Goal: Task Accomplishment & Management: Manage account settings

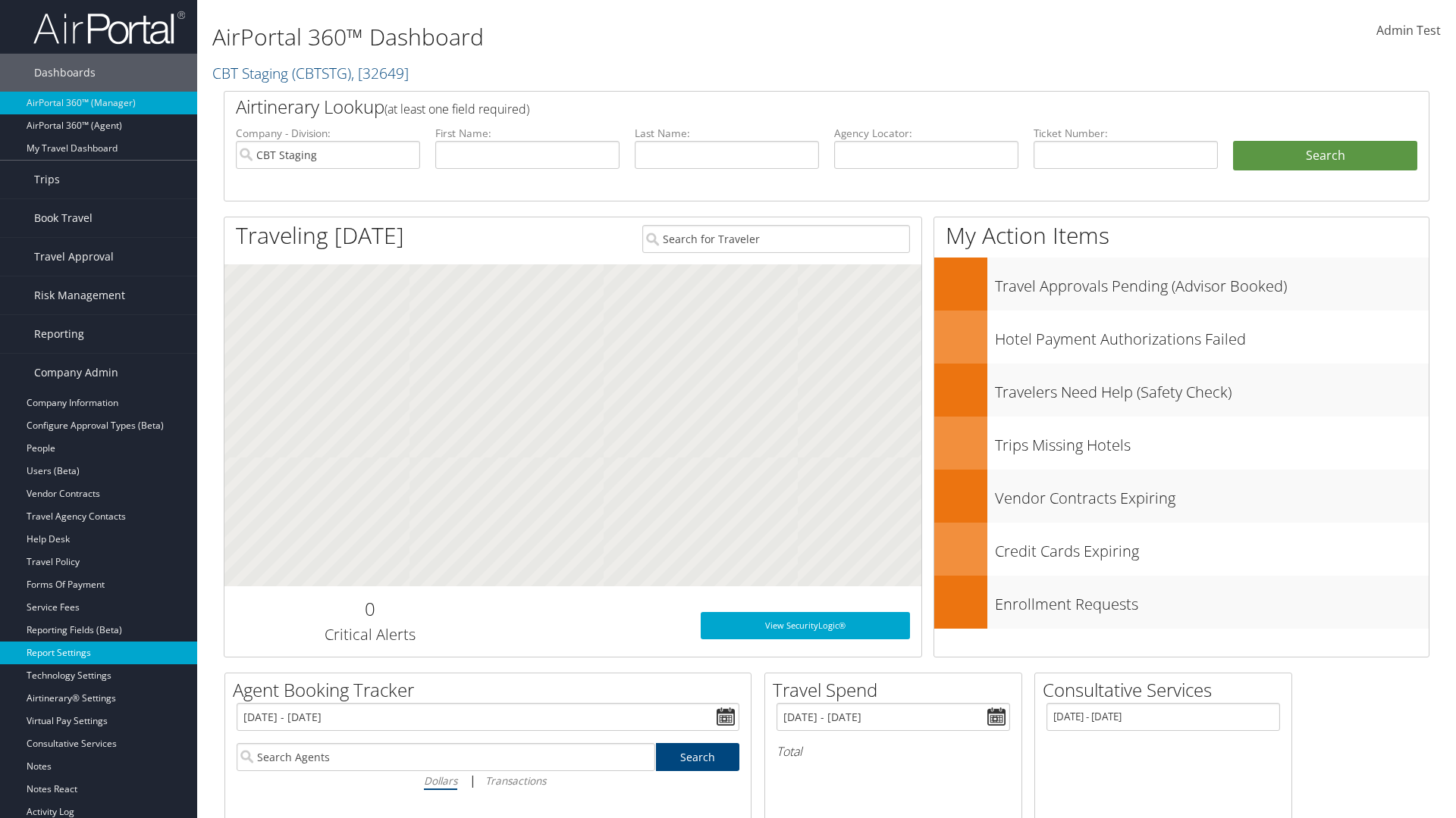
click at [99, 653] on link "Report Settings" at bounding box center [98, 653] width 197 height 23
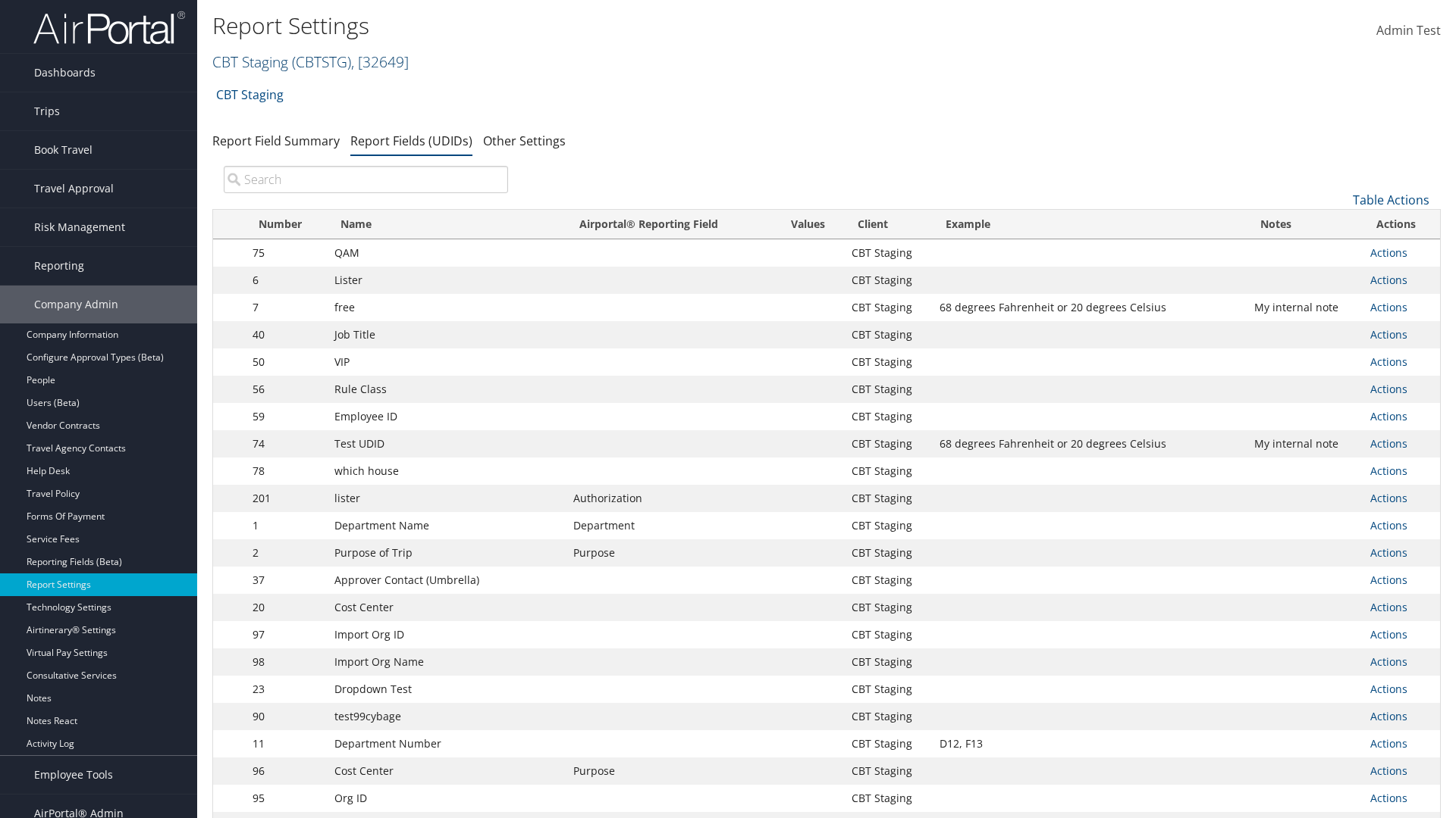
click at [250, 61] on link "CBT Staging ( CBTSTG ) , [ 32649 ]" at bounding box center [310, 61] width 197 height 21
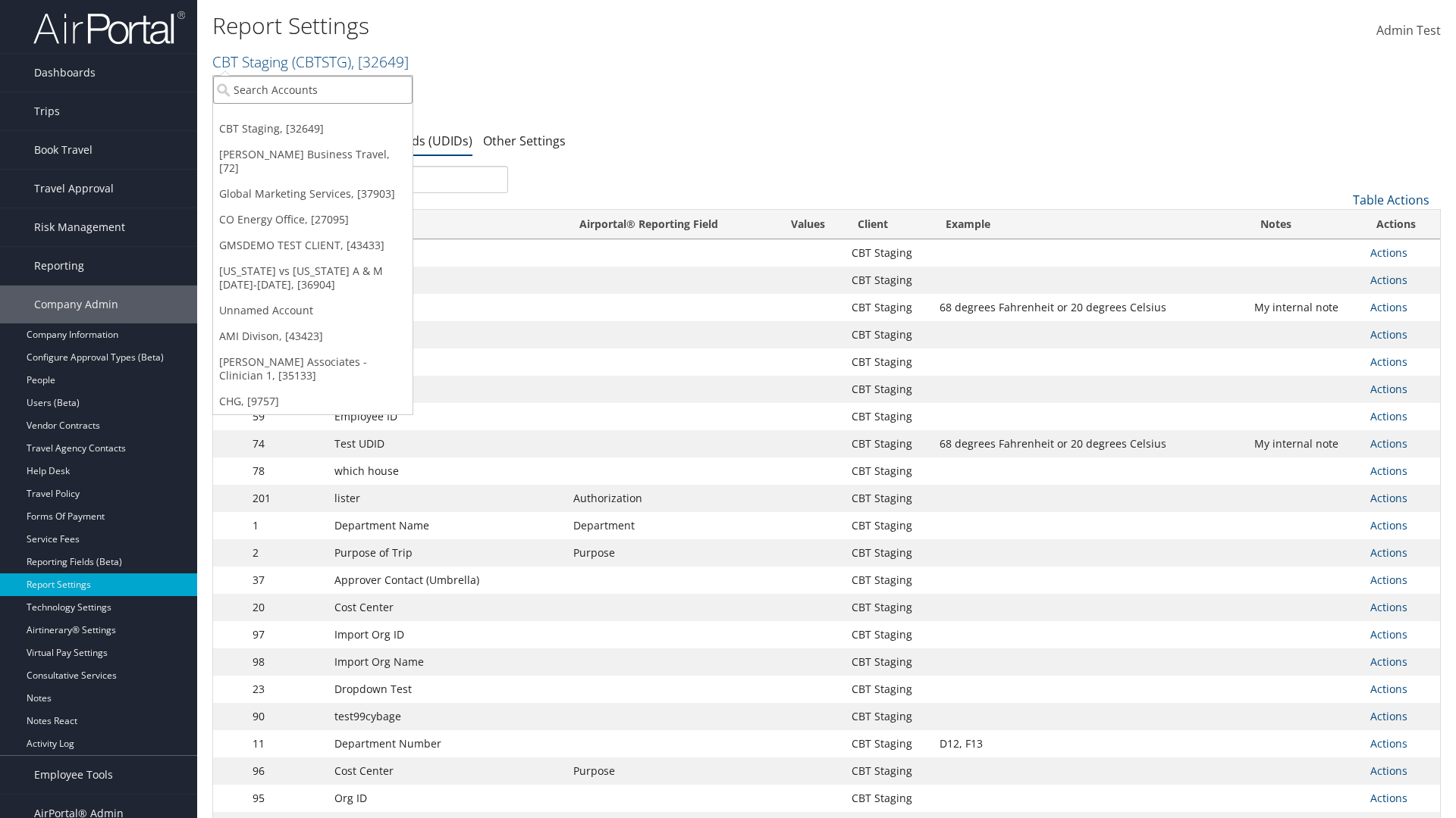
click at [312, 90] on input "search" at bounding box center [313, 90] width 200 height 28
type input "Global Marketing Services"
click at [327, 118] on div "Global Marketing Services (301946), [37903]" at bounding box center [326, 118] width 244 height 14
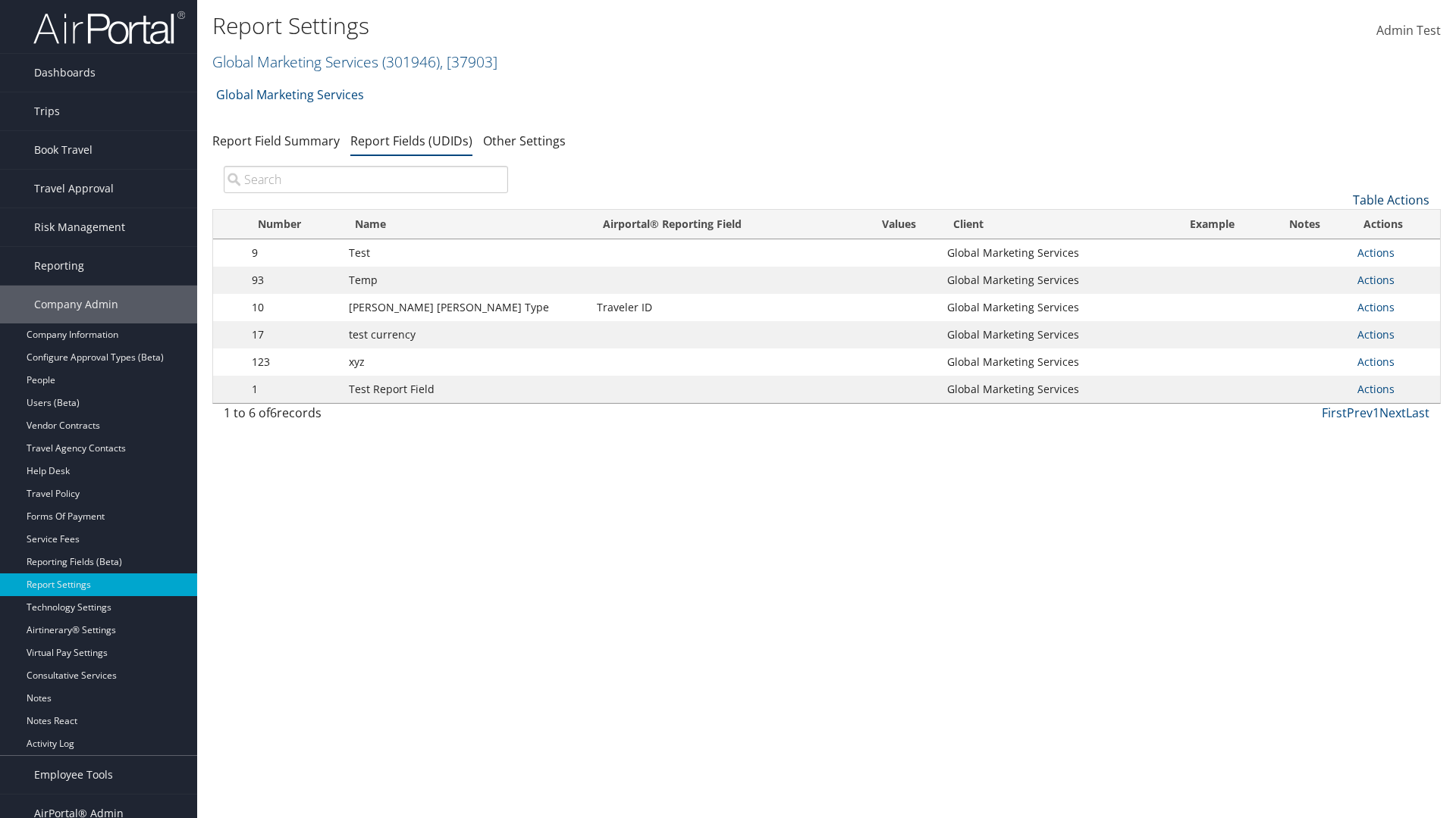
click at [1391, 201] on link "Table Actions" at bounding box center [1390, 200] width 76 height 17
click at [1339, 223] on link "New Record" at bounding box center [1340, 223] width 200 height 26
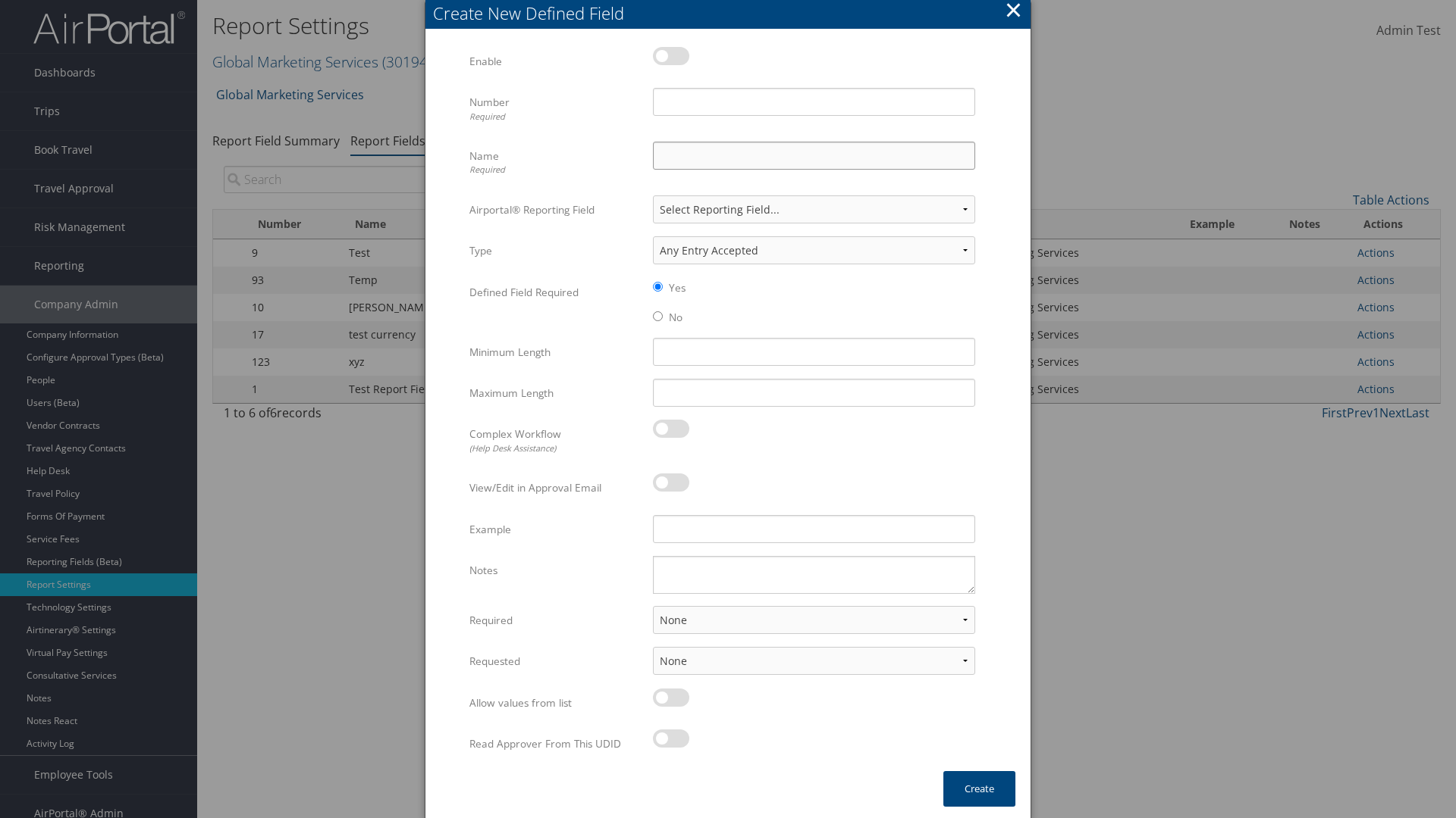
click at [814, 155] on input "Name Required" at bounding box center [814, 155] width 322 height 28
type input "Test Report Dummy"
click at [814, 102] on input "Number Required" at bounding box center [814, 102] width 322 height 28
type input "1"
click at [979, 789] on button "Create" at bounding box center [979, 789] width 72 height 36
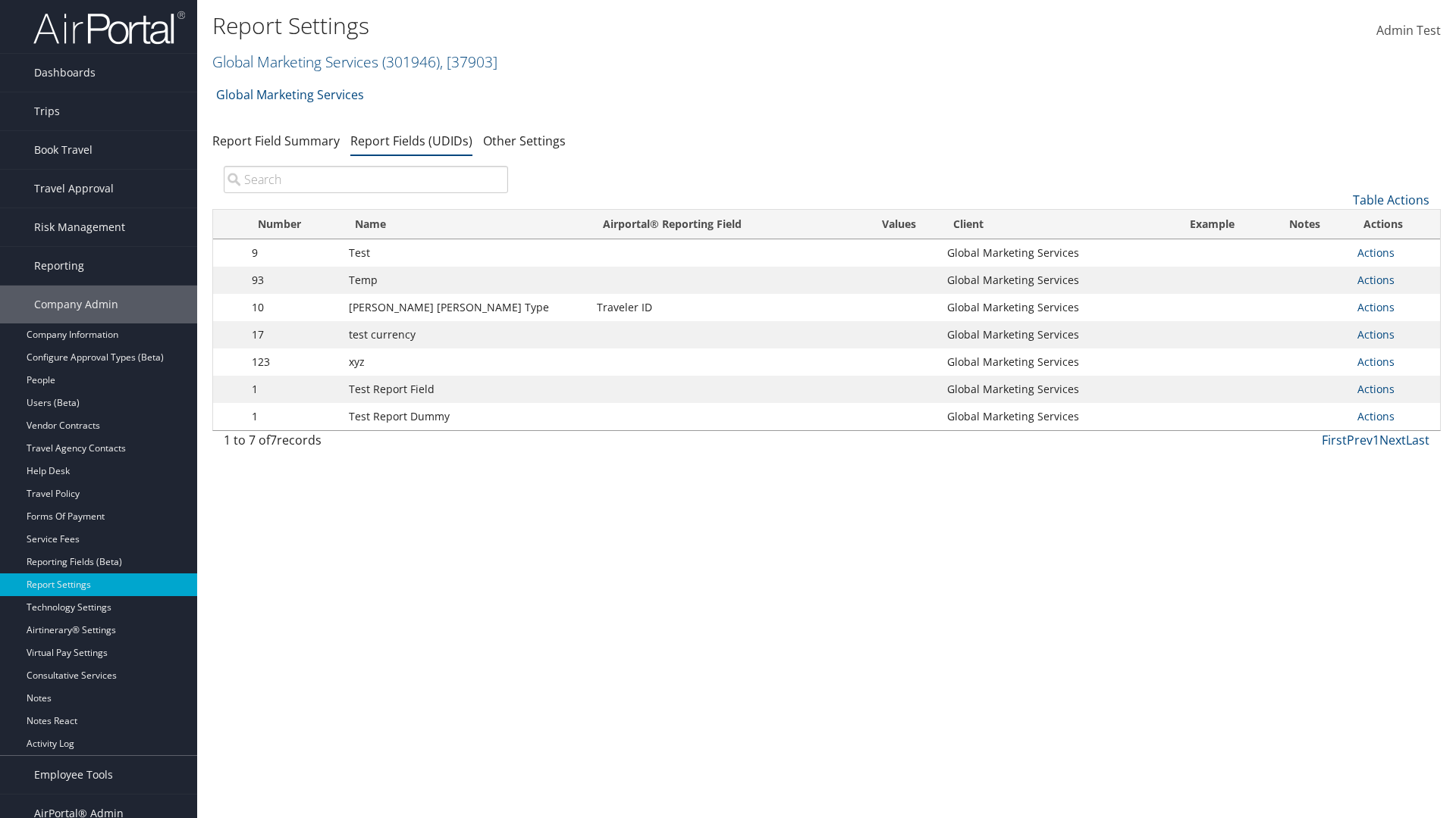
click at [1392, 417] on td "Actions Update Report Field Values Upload Report Field Values Edit Delete" at bounding box center [1394, 417] width 90 height 28
